Goal: Find specific page/section: Find specific page/section

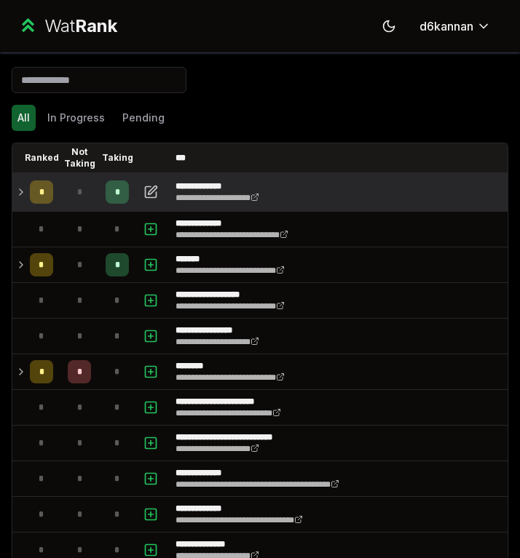
click at [125, 191] on div "*" at bounding box center [117, 192] width 23 height 23
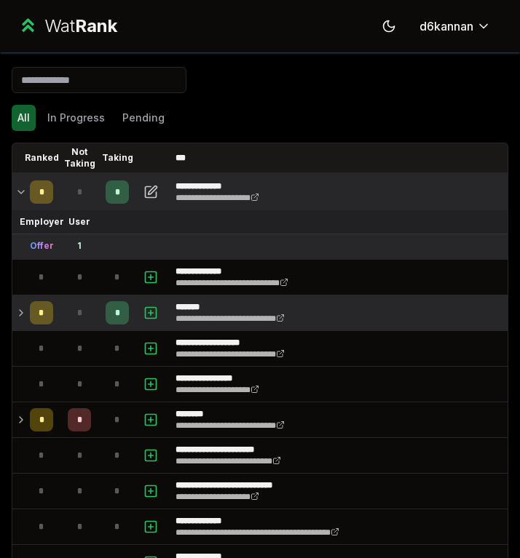
click at [25, 314] on td "*" at bounding box center [41, 313] width 35 height 35
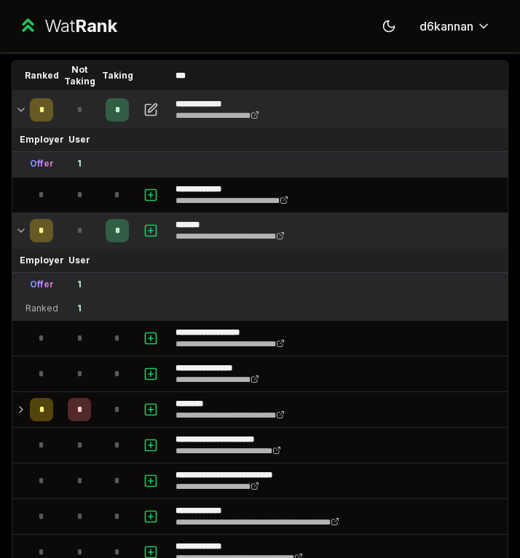
scroll to position [108, 0]
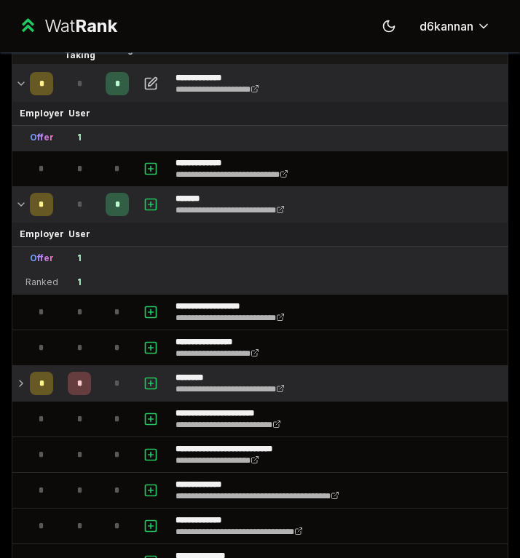
click at [94, 382] on td "*" at bounding box center [79, 383] width 41 height 35
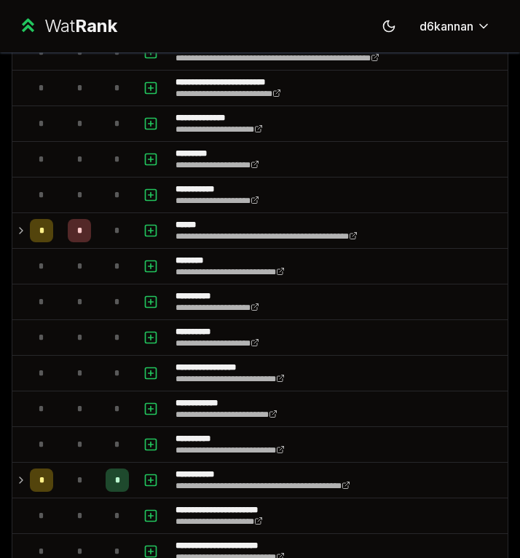
scroll to position [825, 0]
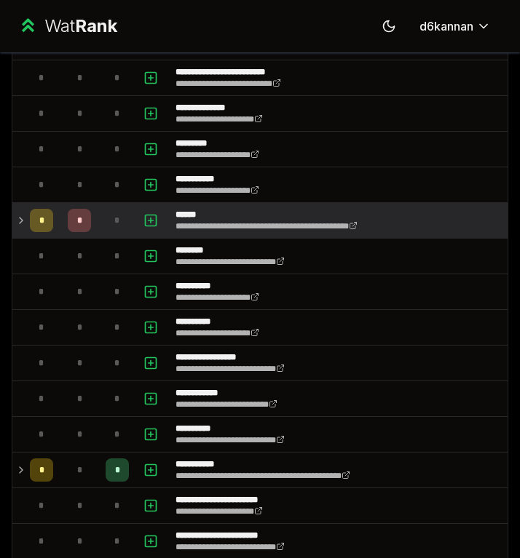
click at [93, 218] on td "*" at bounding box center [79, 220] width 41 height 35
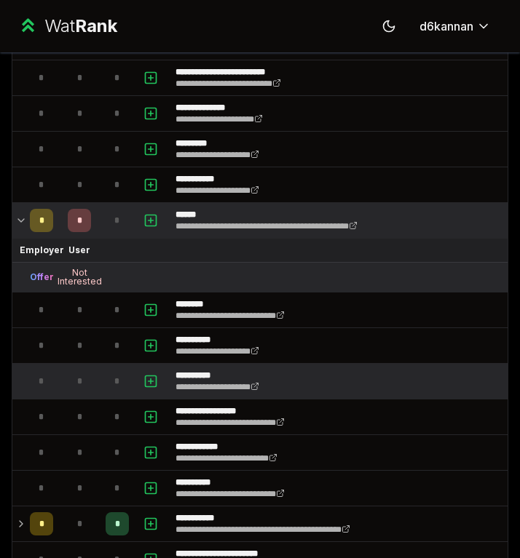
scroll to position [1130, 0]
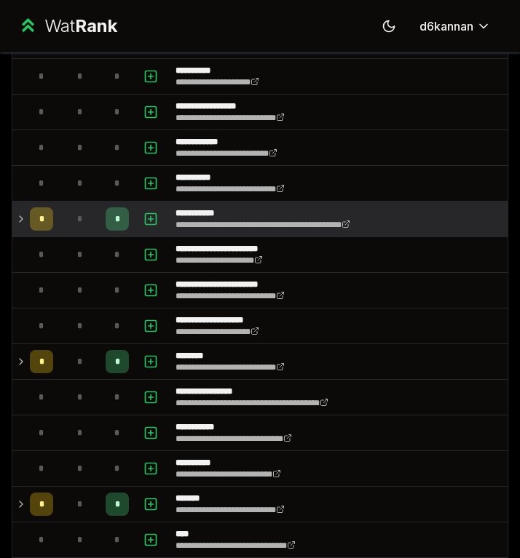
click at [93, 210] on td "*" at bounding box center [79, 219] width 41 height 35
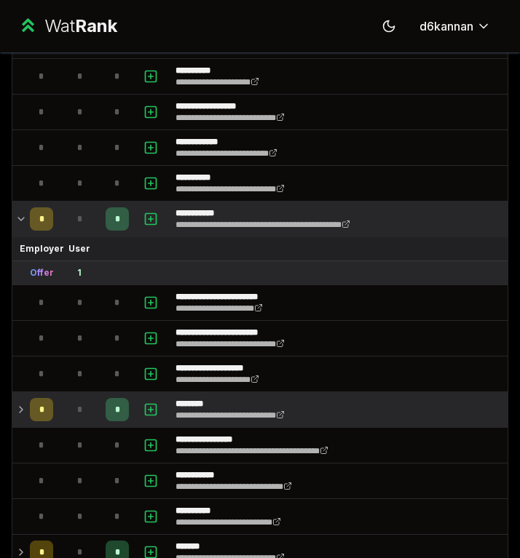
click at [92, 418] on td "*" at bounding box center [79, 409] width 41 height 35
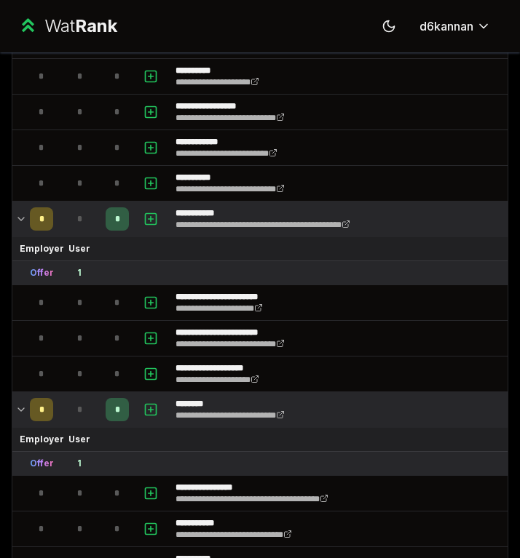
scroll to position [1362, 0]
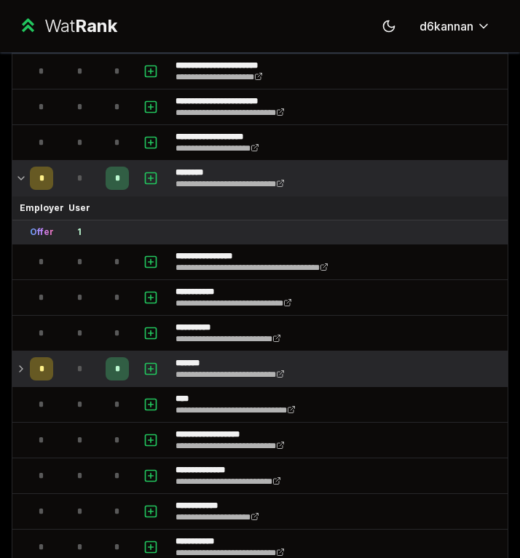
click at [83, 369] on div "*" at bounding box center [79, 369] width 23 height 23
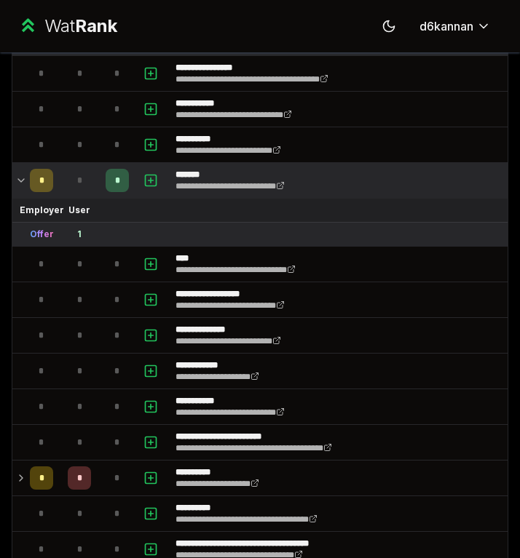
scroll to position [1900, 0]
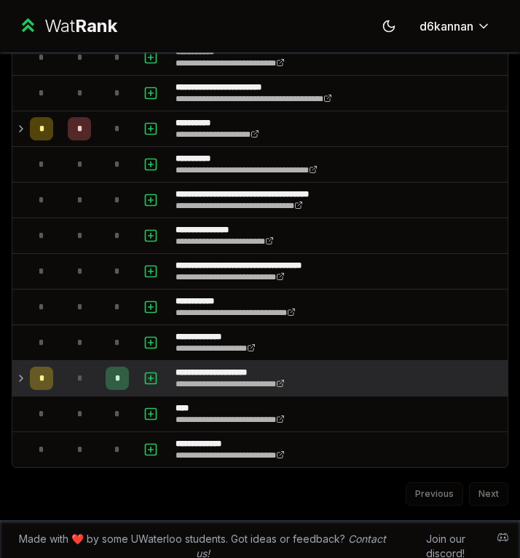
click at [87, 375] on div "*" at bounding box center [79, 378] width 23 height 23
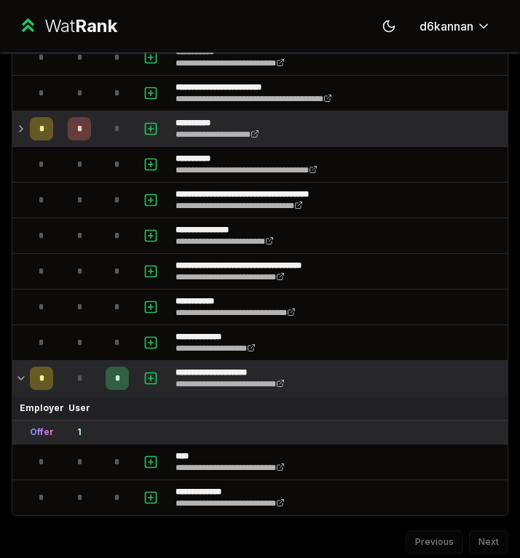
click at [95, 135] on td "*" at bounding box center [79, 128] width 41 height 35
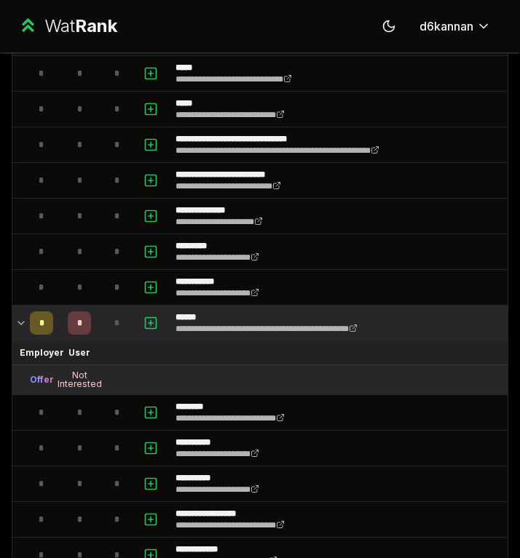
scroll to position [0, 0]
